Goal: Obtain resource: Download file/media

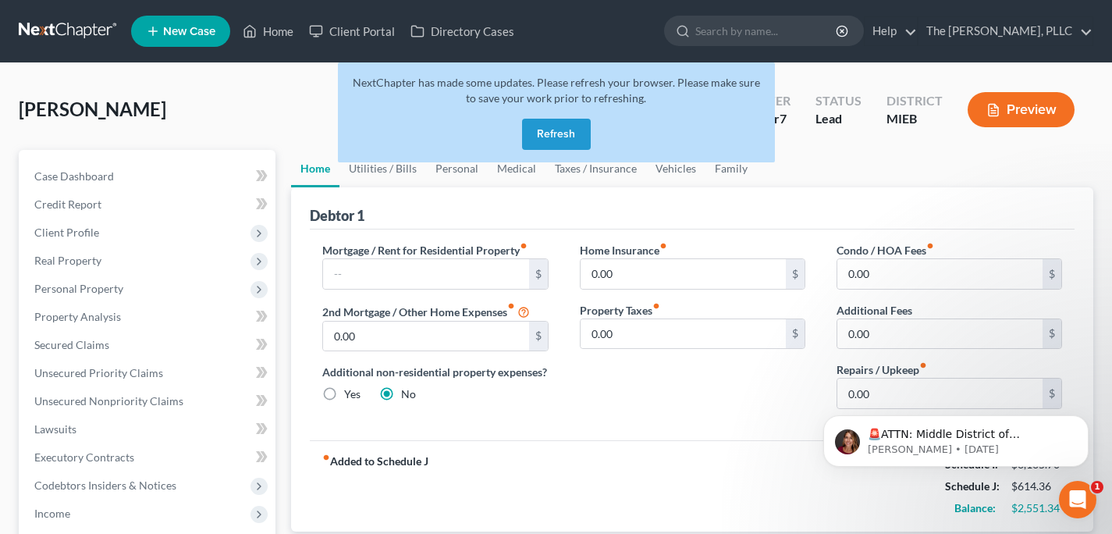
click at [91, 34] on link at bounding box center [69, 31] width 100 height 28
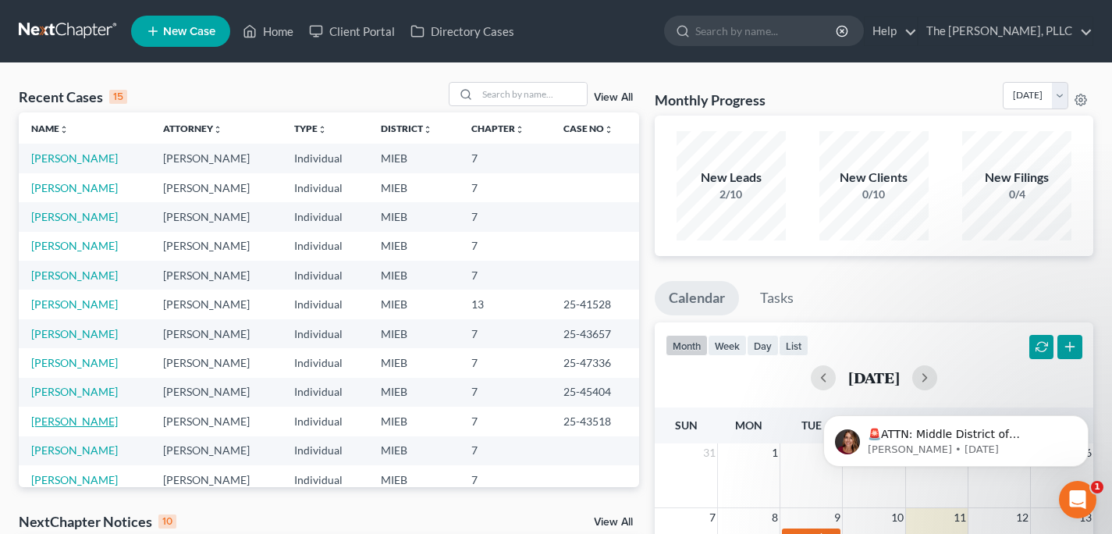
click at [62, 422] on link "Bieniewicz, Tiffany" at bounding box center [74, 421] width 87 height 13
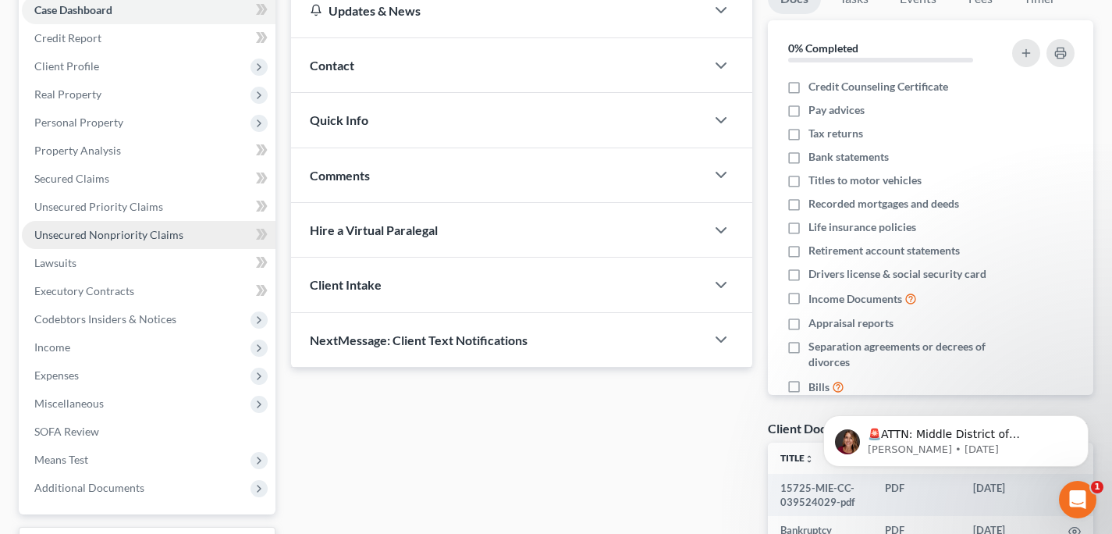
scroll to position [168, 0]
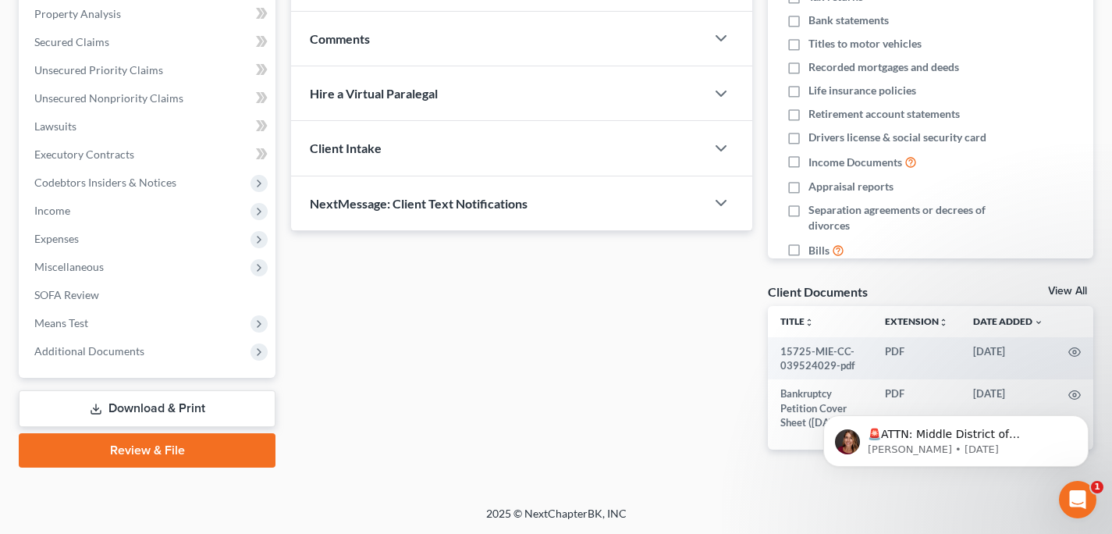
click at [177, 392] on link "Download & Print" at bounding box center [147, 408] width 257 height 37
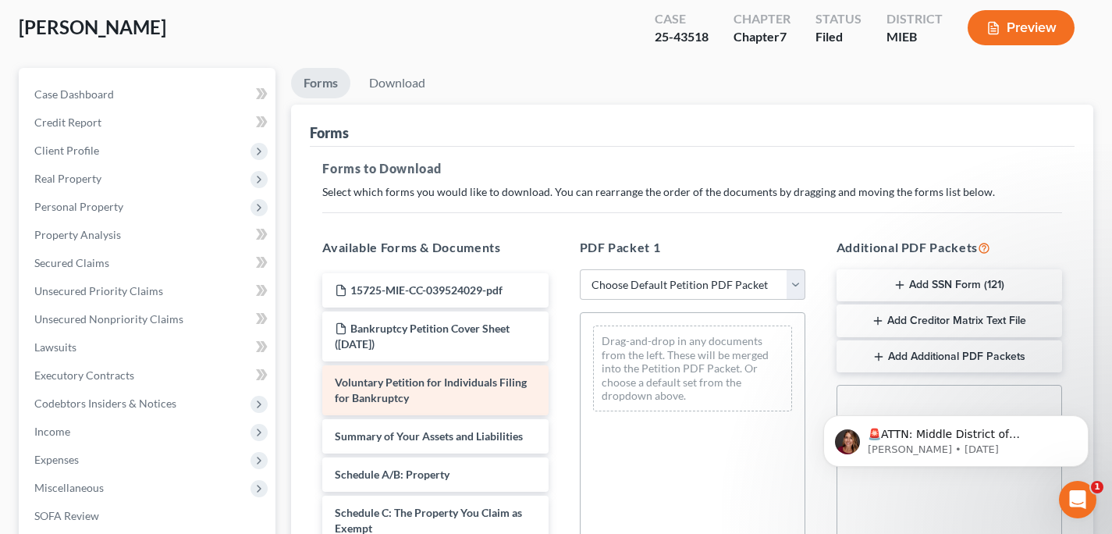
scroll to position [84, 0]
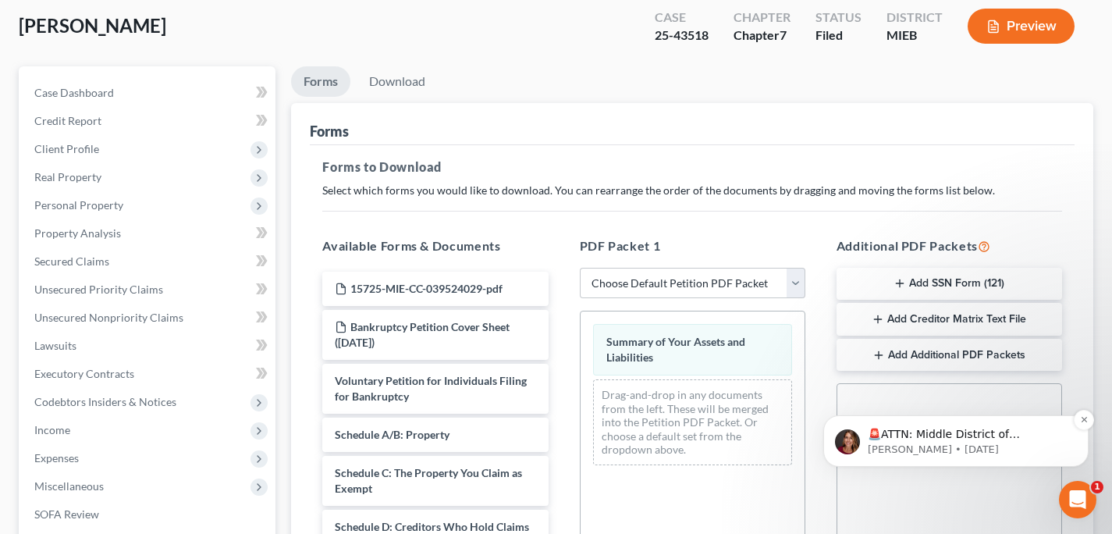
scroll to position [429, 0]
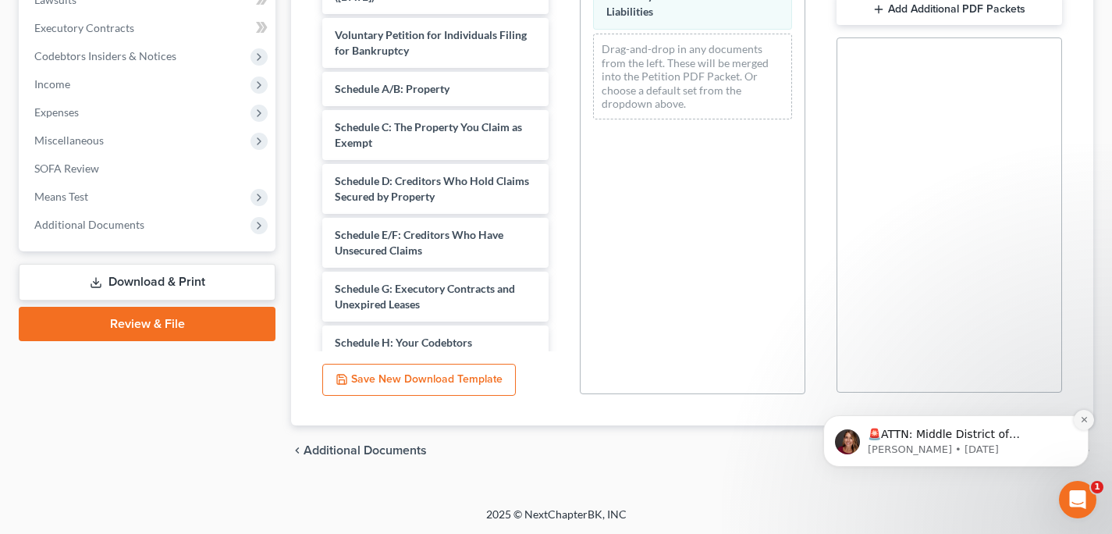
click at [1084, 418] on icon "Dismiss notification" at bounding box center [1083, 419] width 5 height 5
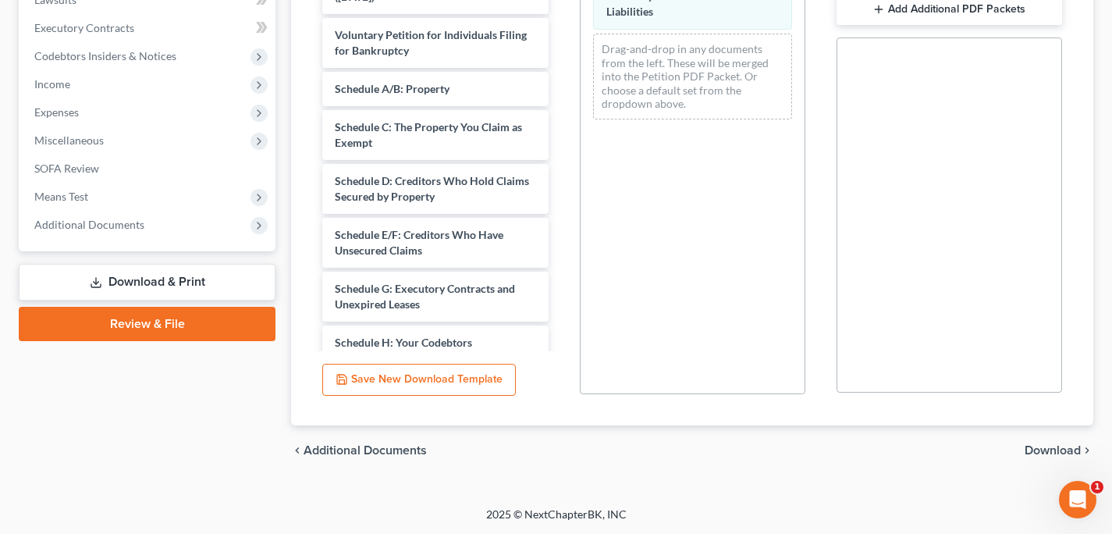
click at [1067, 455] on span "Download" at bounding box center [1053, 450] width 56 height 12
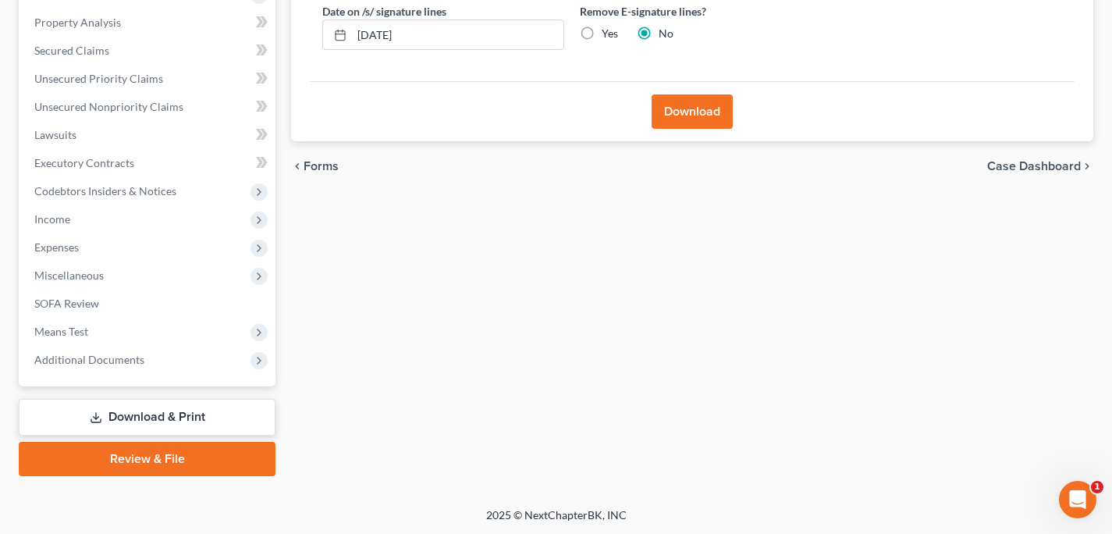
click at [702, 118] on button "Download" at bounding box center [692, 111] width 81 height 34
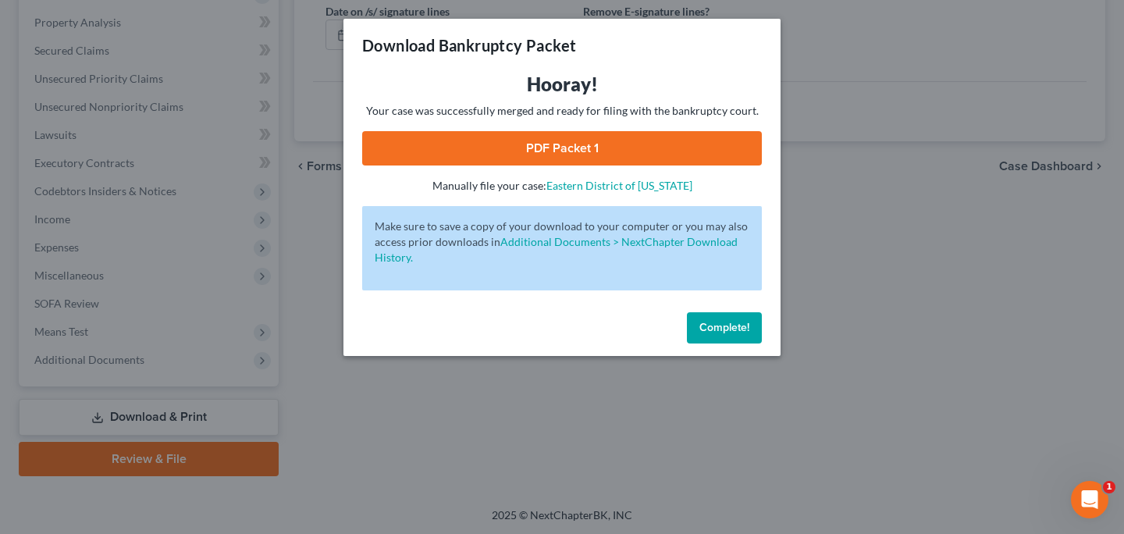
click at [519, 138] on link "PDF Packet 1" at bounding box center [562, 148] width 400 height 34
click at [721, 327] on span "Complete!" at bounding box center [724, 327] width 50 height 13
